Goal: Find specific page/section: Find specific page/section

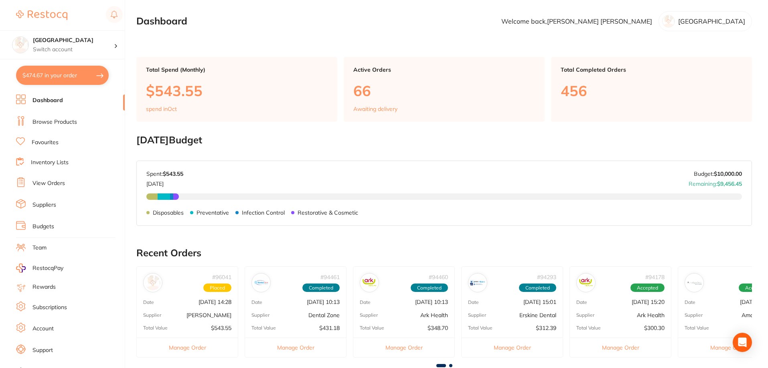
click at [46, 116] on li "Browse Products" at bounding box center [70, 122] width 109 height 12
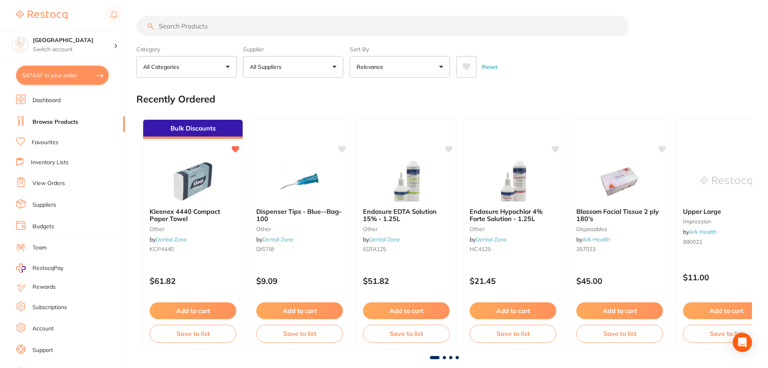
click at [187, 26] on input "search" at bounding box center [382, 26] width 492 height 20
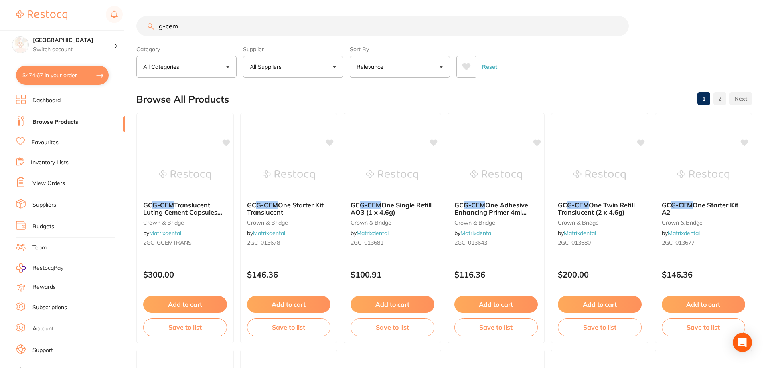
type input "g-cem"
click at [721, 96] on link "2" at bounding box center [719, 99] width 13 height 16
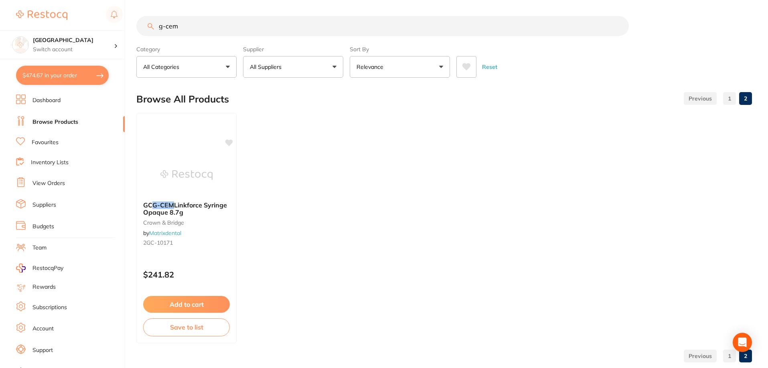
click at [722, 103] on div "1" at bounding box center [727, 98] width 16 height 13
click at [712, 98] on link at bounding box center [699, 99] width 33 height 16
